Goal: Task Accomplishment & Management: Manage account settings

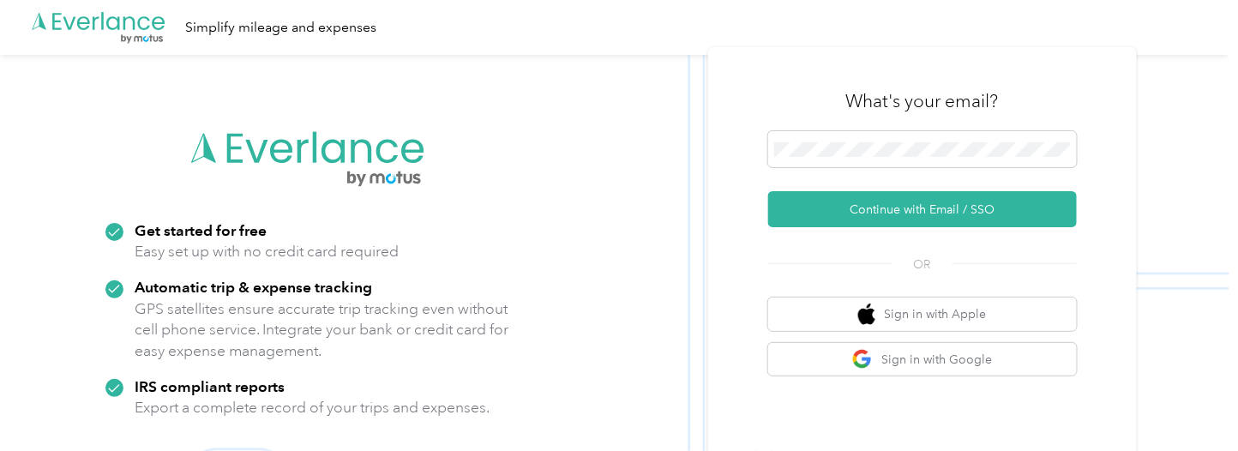
click at [876, 209] on button "Continue with Email / SSO" at bounding box center [922, 209] width 309 height 36
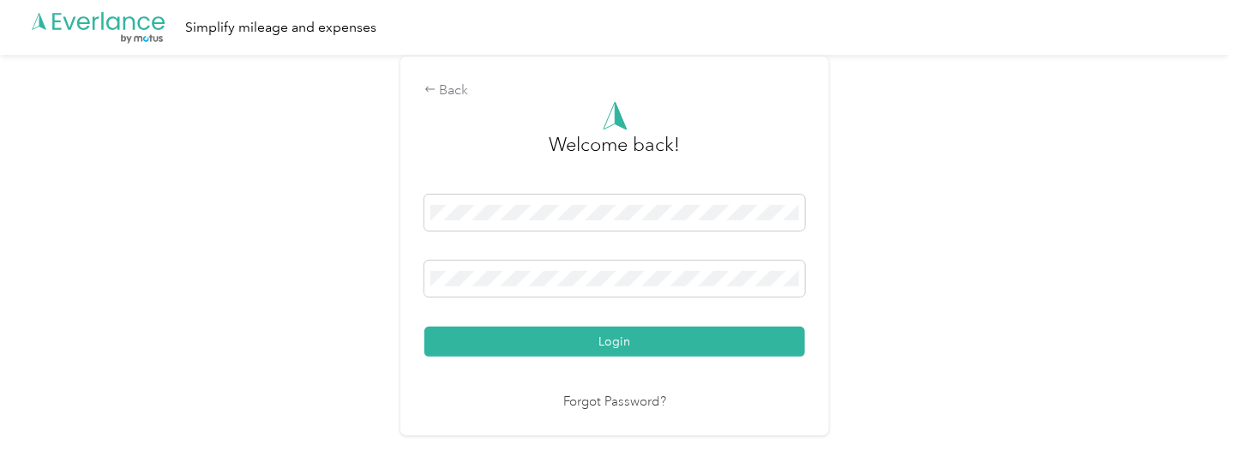
click at [652, 332] on button "Login" at bounding box center [615, 342] width 381 height 30
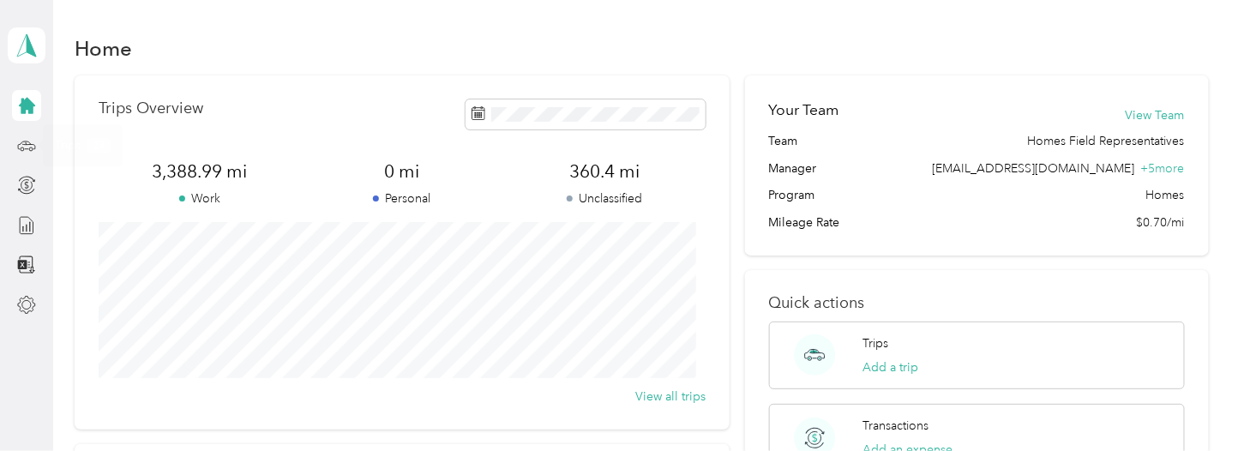
click at [17, 145] on icon at bounding box center [26, 145] width 19 height 19
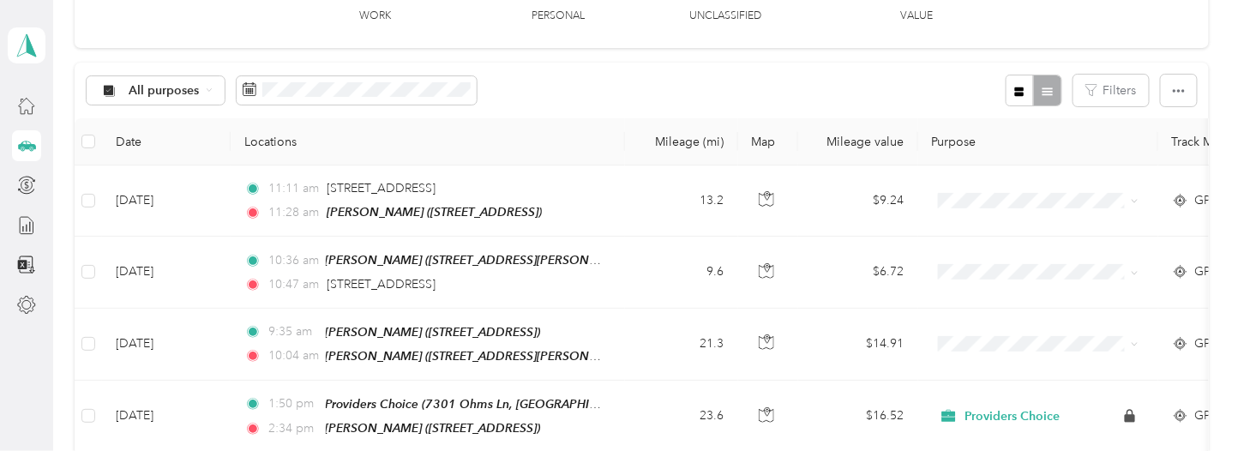
scroll to position [172, 0]
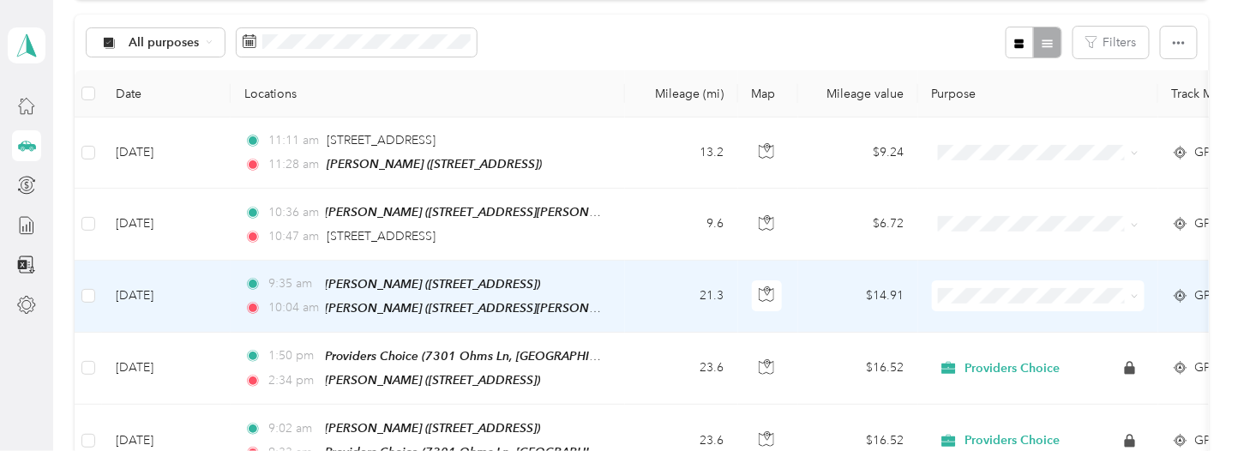
click at [977, 324] on span "Providers Choice" at bounding box center [1053, 317] width 159 height 18
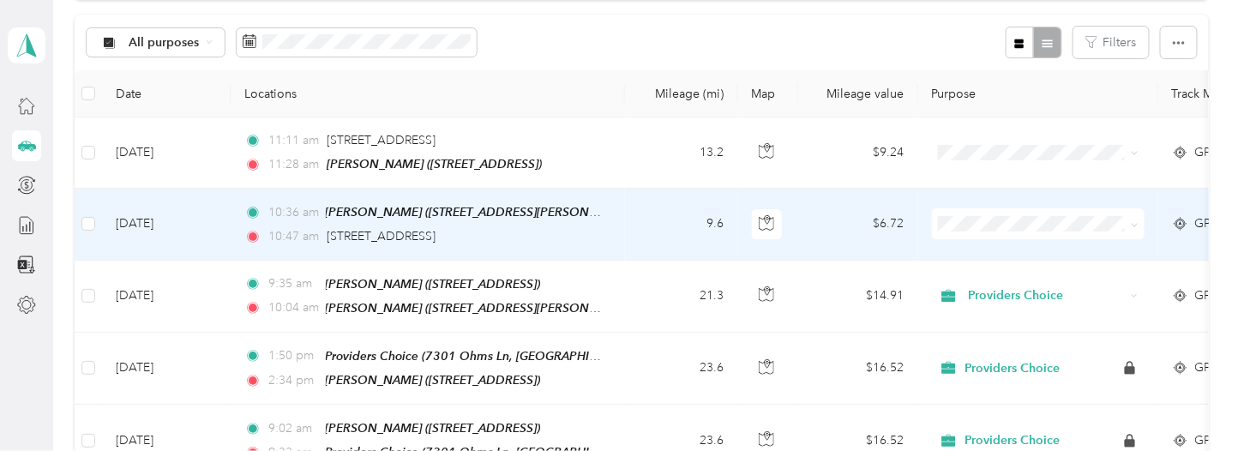
click at [607, 234] on td "10:36 am [PERSON_NAME] ([STREET_ADDRESS][PERSON_NAME]) 10:47 am [STREET_ADDRESS]" at bounding box center [428, 224] width 395 height 71
click at [607, 450] on div at bounding box center [615, 451] width 1230 height 0
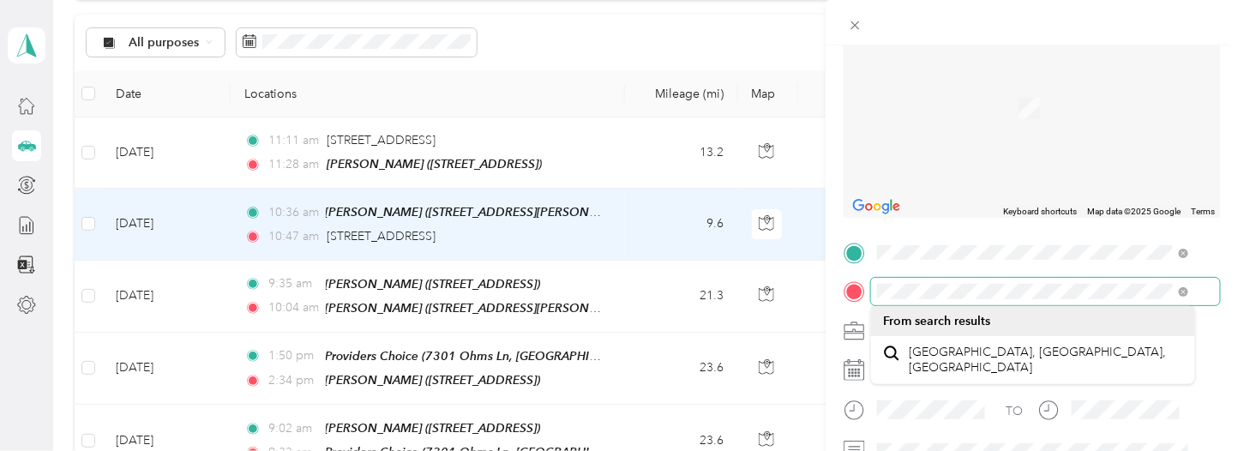
click at [751, 290] on div "Trip details Save This trip cannot be edited because it is either under review,…" at bounding box center [619, 225] width 1238 height 451
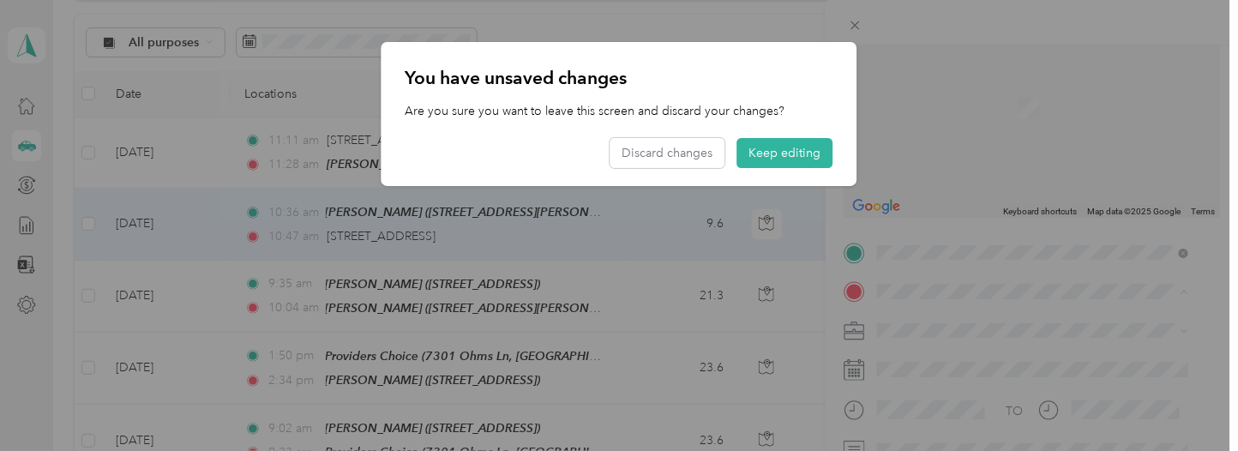
click at [790, 148] on button "Keep editing" at bounding box center [786, 153] width 96 height 30
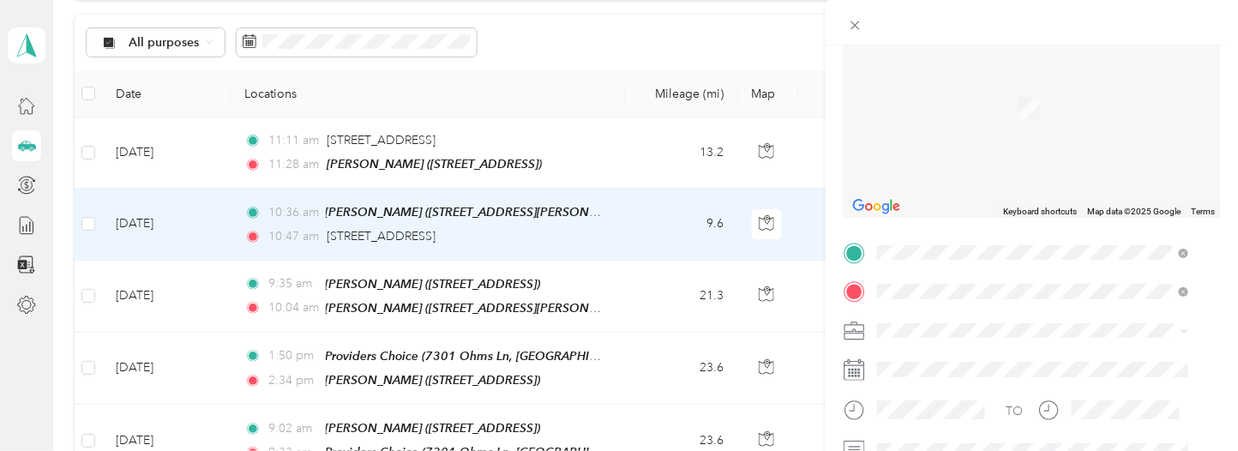
click at [1023, 86] on span "[STREET_ADDRESS][US_STATE]" at bounding box center [996, 82] width 172 height 15
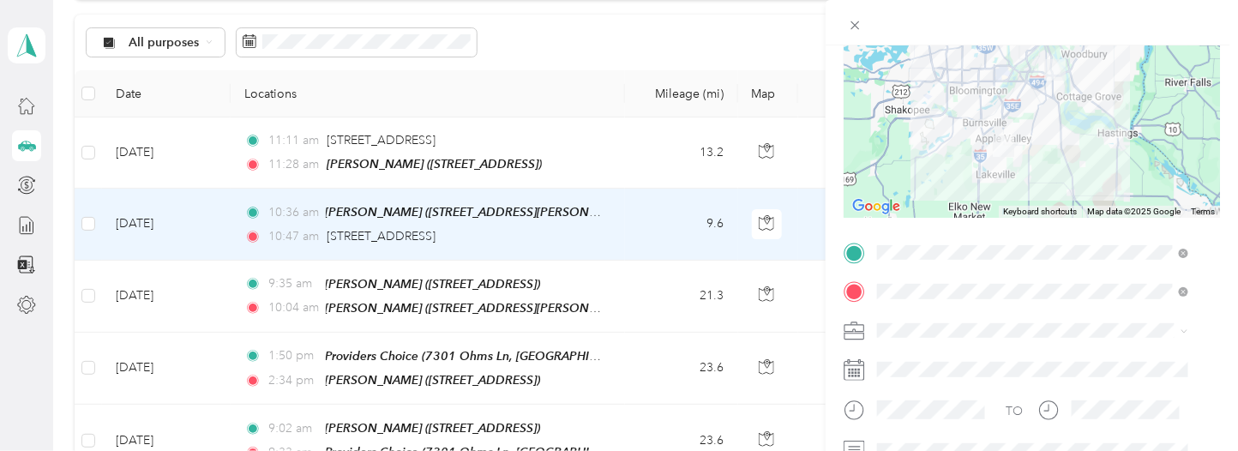
click at [962, 364] on li "Providers Choice" at bounding box center [1033, 357] width 324 height 30
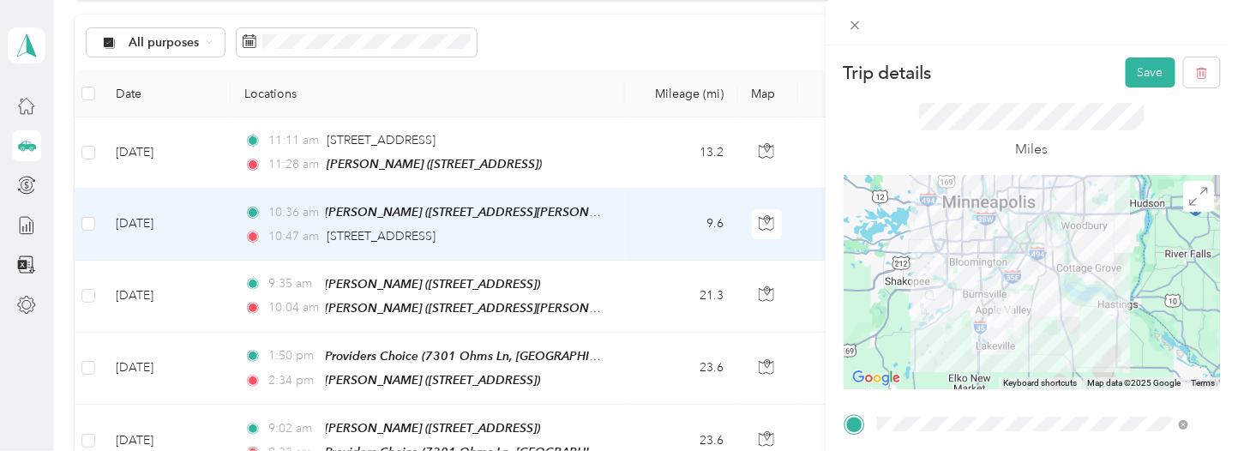
click at [1126, 67] on button "Save" at bounding box center [1151, 72] width 50 height 30
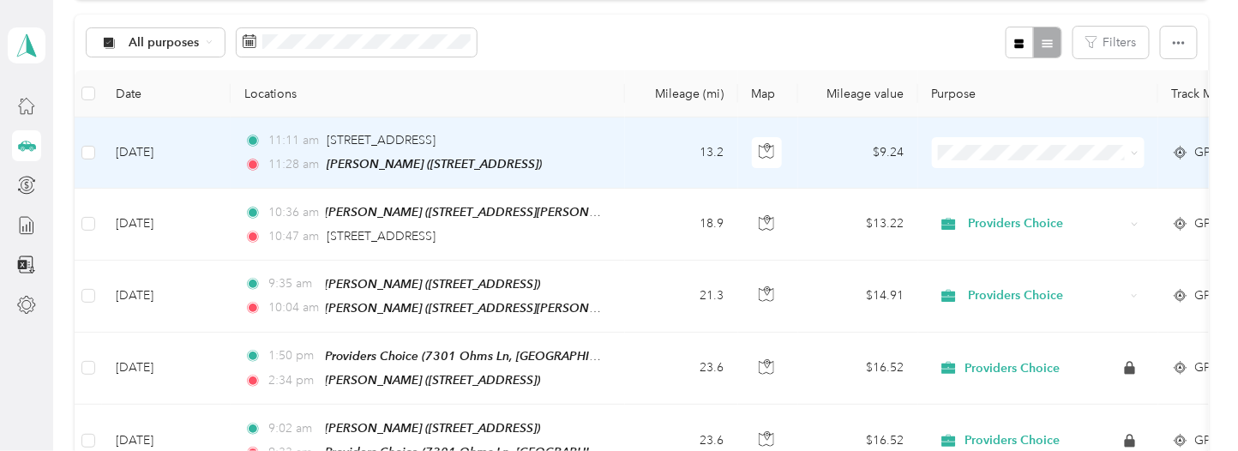
click at [815, 152] on td "$9.24" at bounding box center [858, 153] width 120 height 71
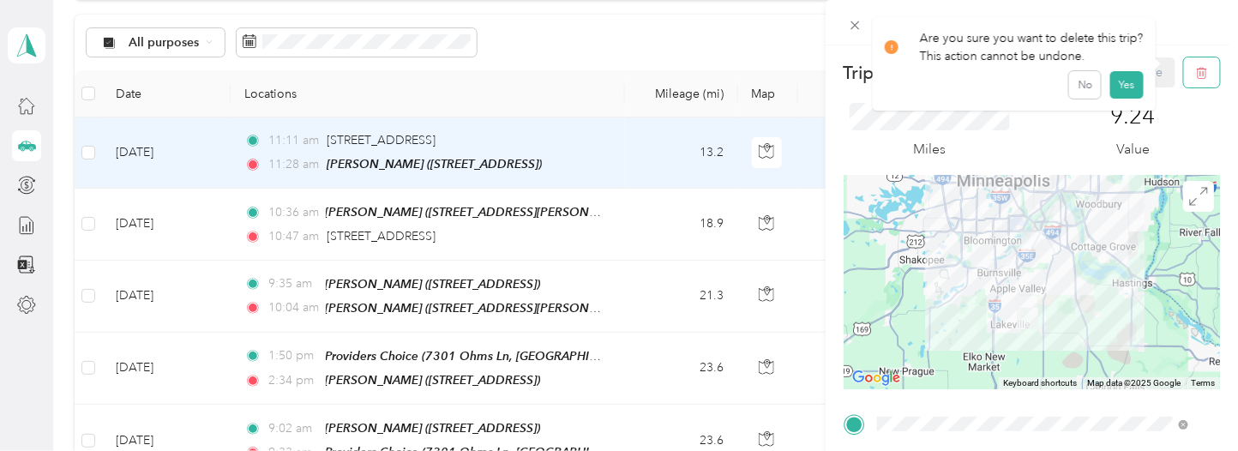
click at [1187, 75] on button "button" at bounding box center [1202, 72] width 36 height 30
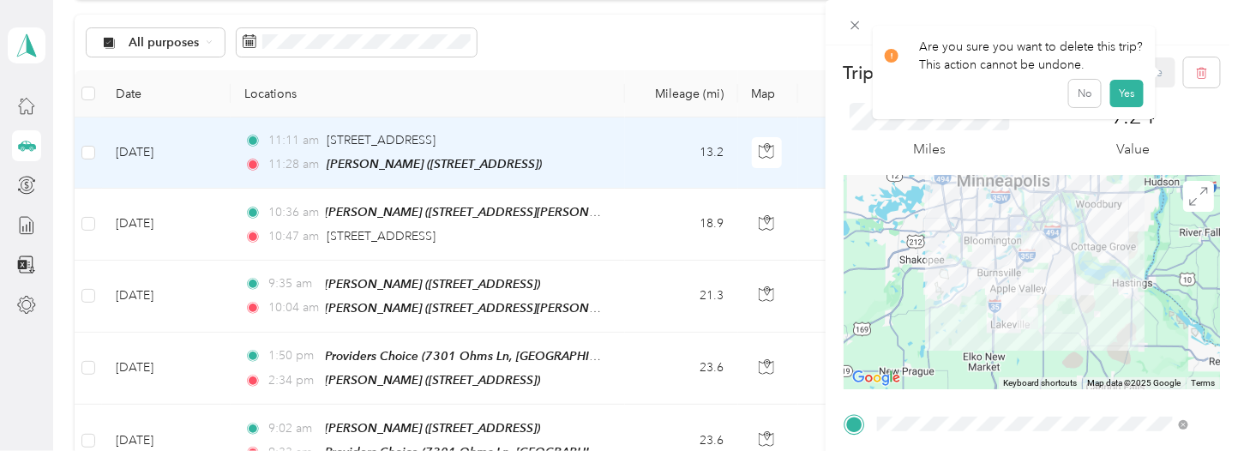
click at [1133, 87] on button "Yes" at bounding box center [1127, 93] width 33 height 27
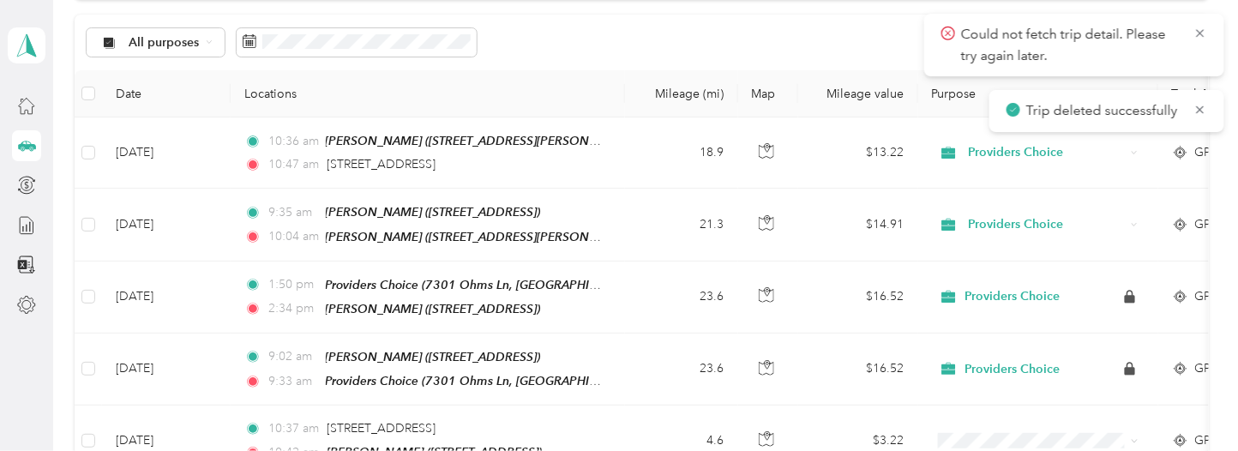
click at [1202, 28] on icon at bounding box center [1201, 33] width 14 height 15
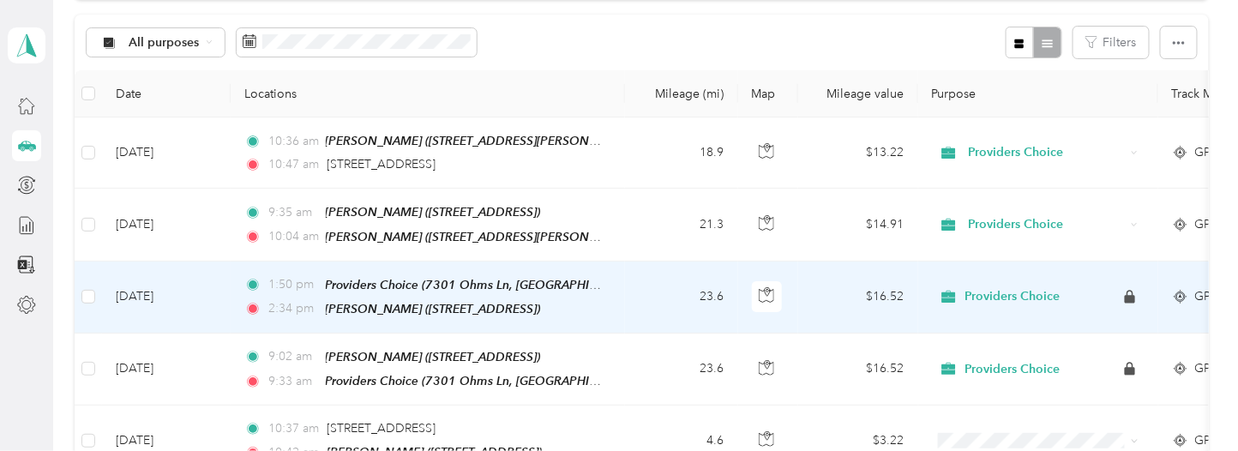
scroll to position [343, 0]
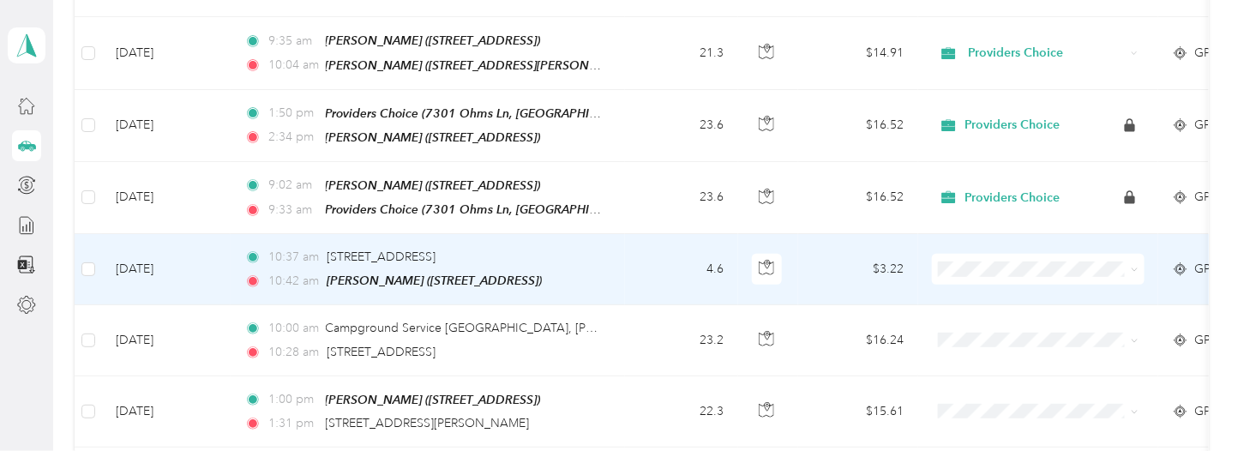
click at [625, 269] on td "4.6" at bounding box center [681, 269] width 113 height 71
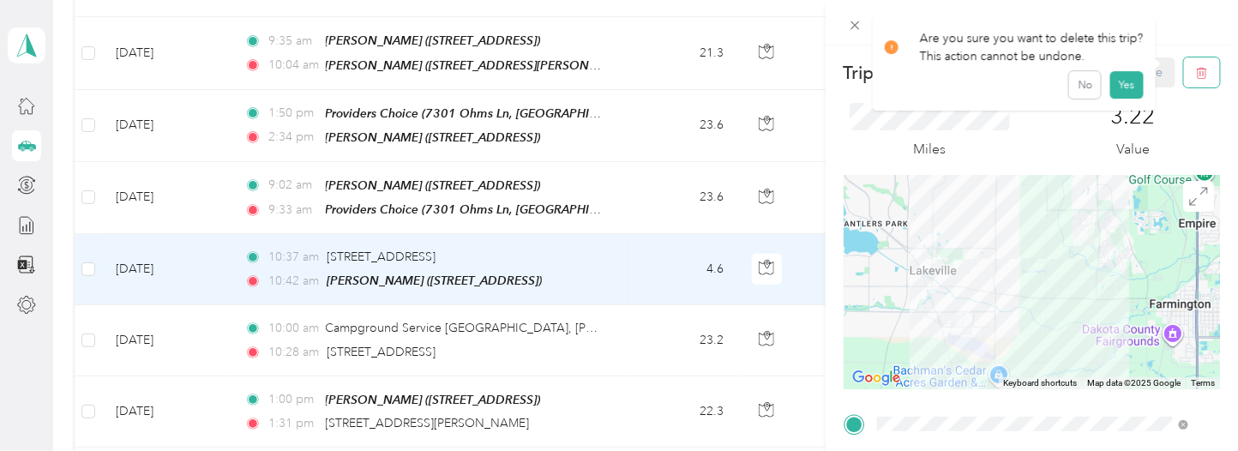
click at [1196, 72] on icon "button" at bounding box center [1202, 73] width 12 height 12
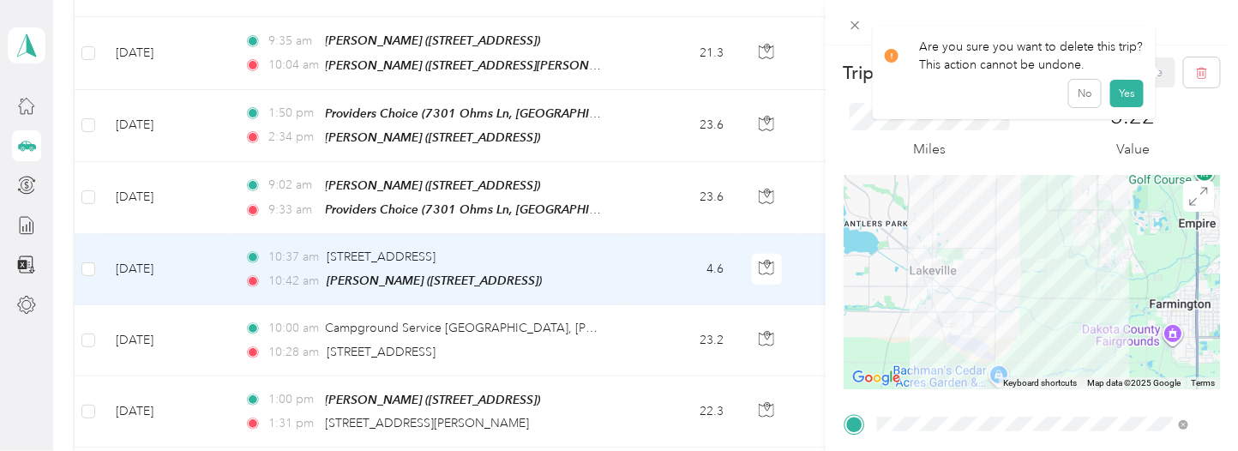
click at [1124, 94] on button "Yes" at bounding box center [1127, 93] width 33 height 27
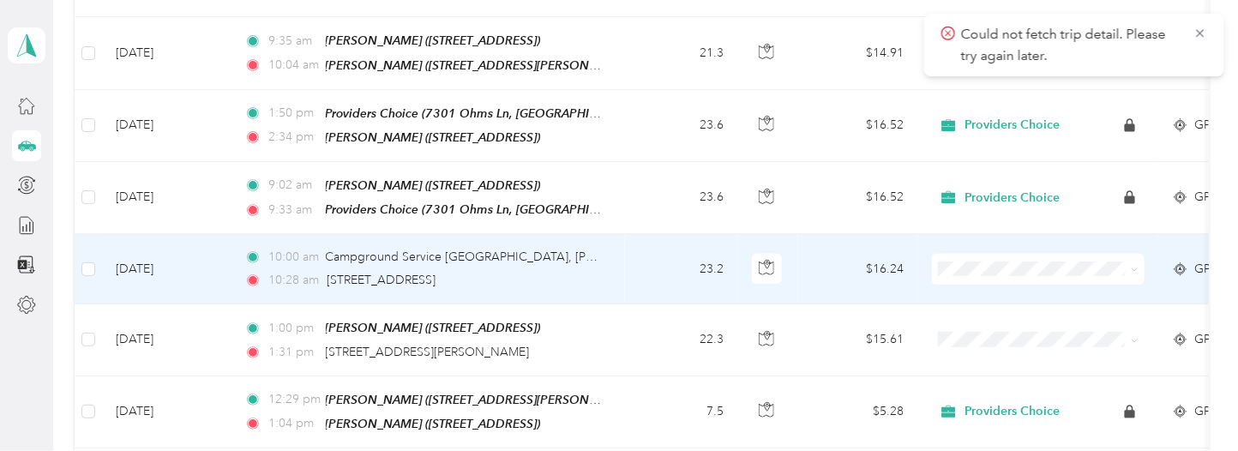
click at [610, 256] on td "10:00 am Campground Service [GEOGRAPHIC_DATA][PERSON_NAME] 10:28 am [STREET_ADD…" at bounding box center [428, 269] width 395 height 70
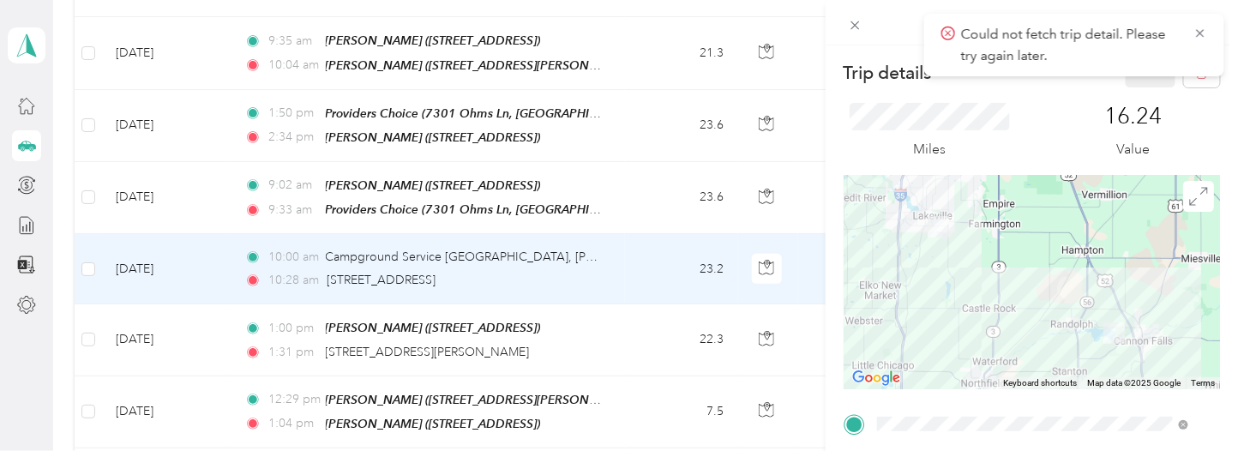
click at [1200, 31] on icon at bounding box center [1200, 33] width 8 height 8
click at [1184, 79] on button "button" at bounding box center [1202, 72] width 36 height 30
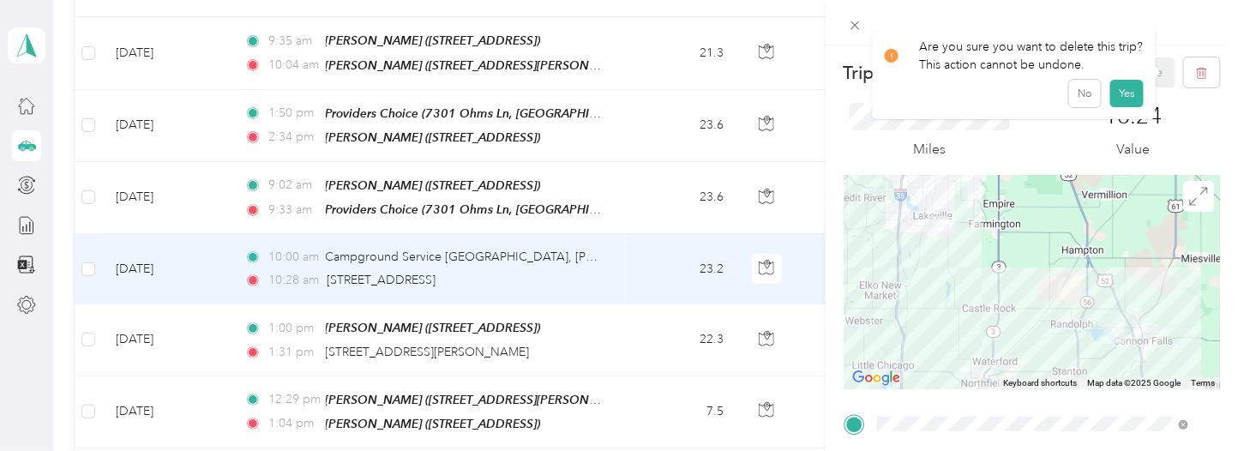
click at [1128, 94] on button "Yes" at bounding box center [1127, 93] width 33 height 27
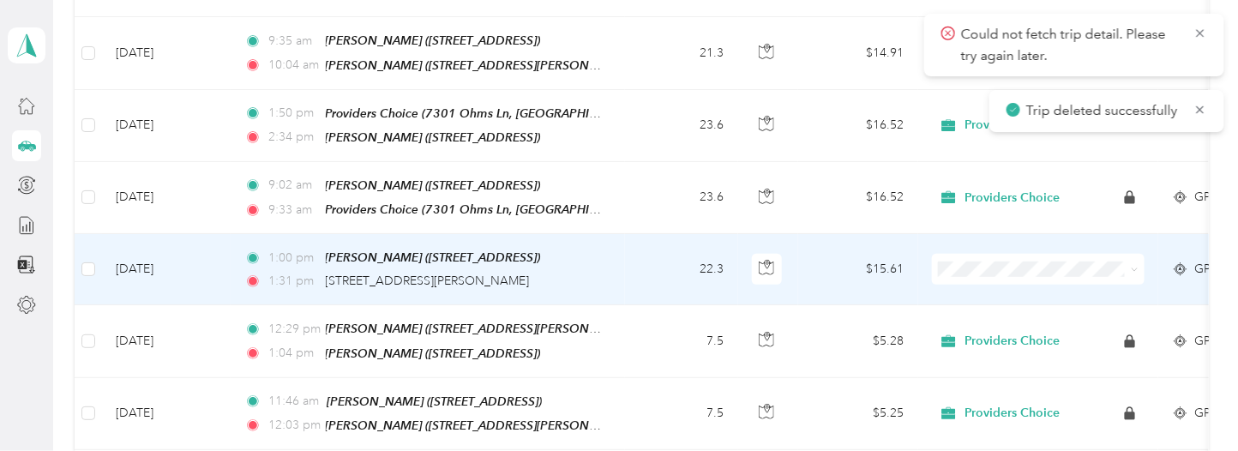
click at [627, 268] on td "22.3" at bounding box center [681, 269] width 113 height 71
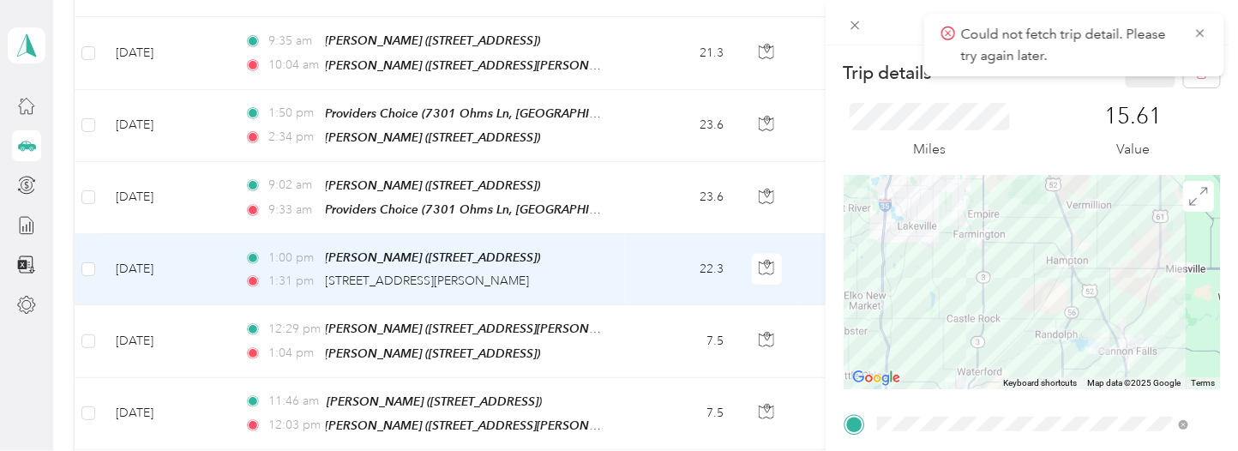
click at [1196, 33] on icon at bounding box center [1201, 33] width 14 height 15
click at [1196, 69] on icon "button" at bounding box center [1202, 73] width 12 height 12
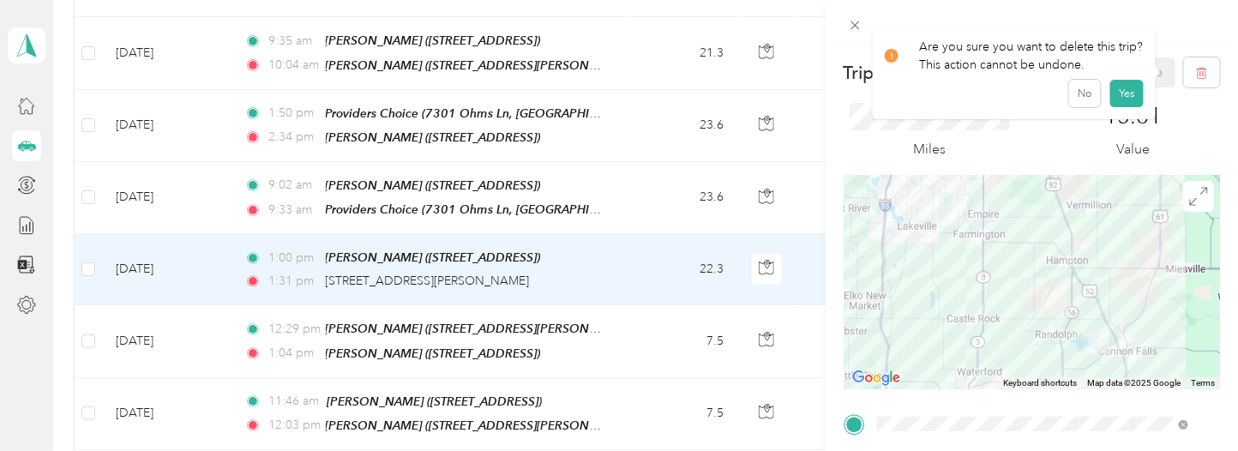
click at [1130, 83] on button "Yes" at bounding box center [1127, 93] width 33 height 27
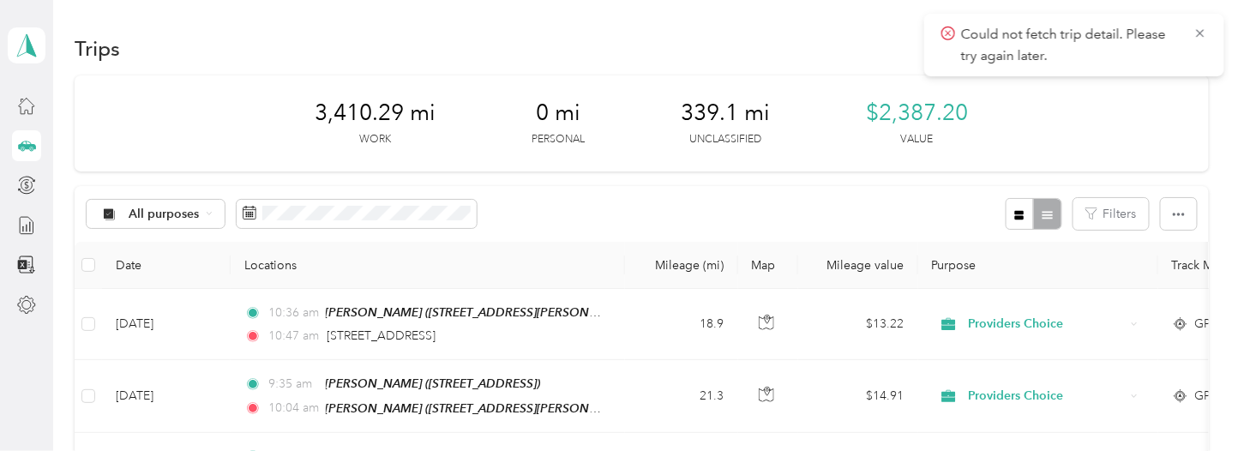
click at [1204, 36] on icon at bounding box center [1200, 33] width 8 height 8
